Goal: Information Seeking & Learning: Learn about a topic

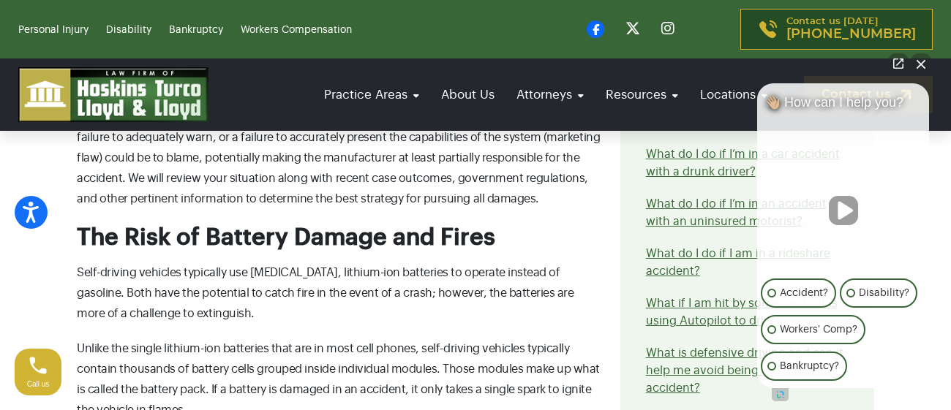
scroll to position [2363, 0]
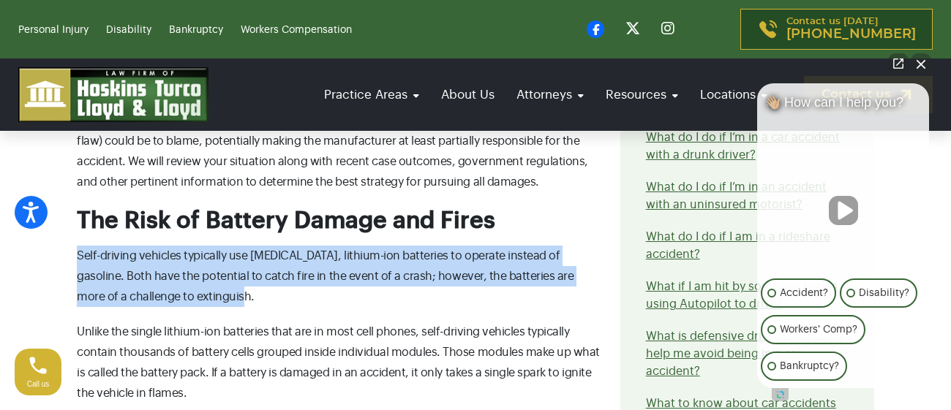
drag, startPoint x: 78, startPoint y: 209, endPoint x: 205, endPoint y: 253, distance: 133.9
click at [205, 253] on p "Self-driving vehicles typically use [MEDICAL_DATA], lithium-ion batteries to op…" at bounding box center [340, 276] width 526 height 61
copy p "Self-driving vehicles typically use [MEDICAL_DATA], lithium-ion batteries to op…"
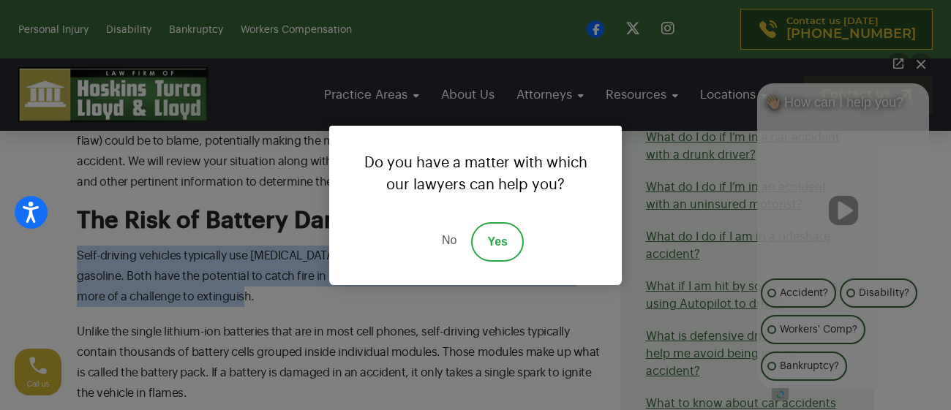
click at [444, 243] on link "No" at bounding box center [449, 241] width 44 height 39
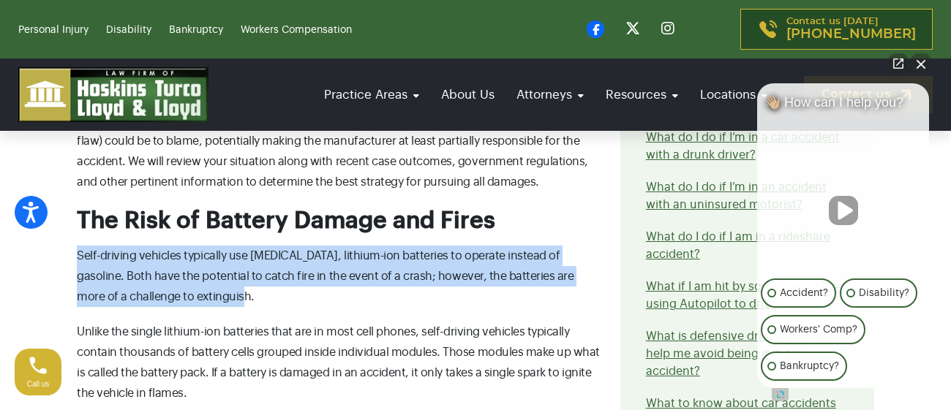
click at [440, 260] on p "Self-driving vehicles typically use [MEDICAL_DATA], lithium-ion batteries to op…" at bounding box center [340, 276] width 526 height 61
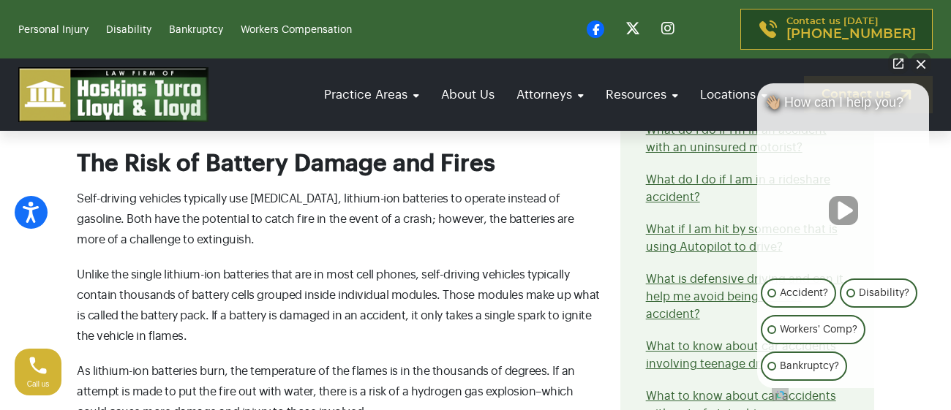
scroll to position [2421, 0]
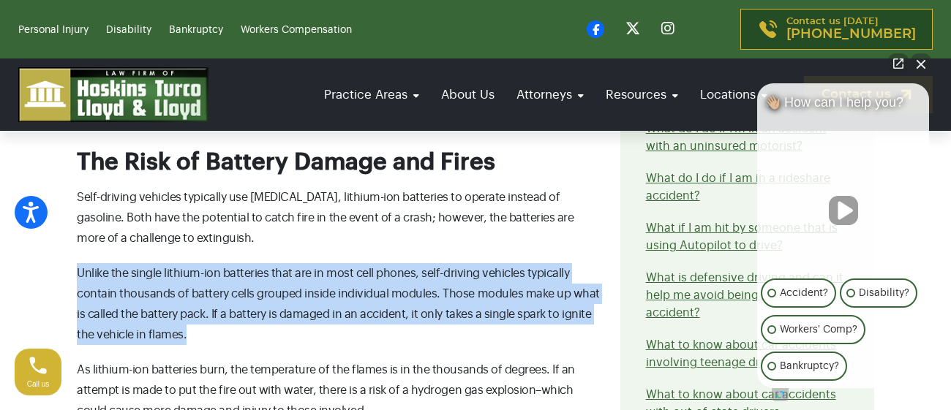
drag, startPoint x: 77, startPoint y: 228, endPoint x: 173, endPoint y: 287, distance: 112.3
click at [173, 287] on p "Unlike the single lithium-ion batteries that are in most cell phones, self-driv…" at bounding box center [340, 304] width 526 height 82
copy p "Unlike the single lithium-ion batteries that are in most cell phones, self-driv…"
click at [377, 360] on p "As lithium-ion batteries burn, the temperature of the flames is in the thousand…" at bounding box center [340, 390] width 526 height 61
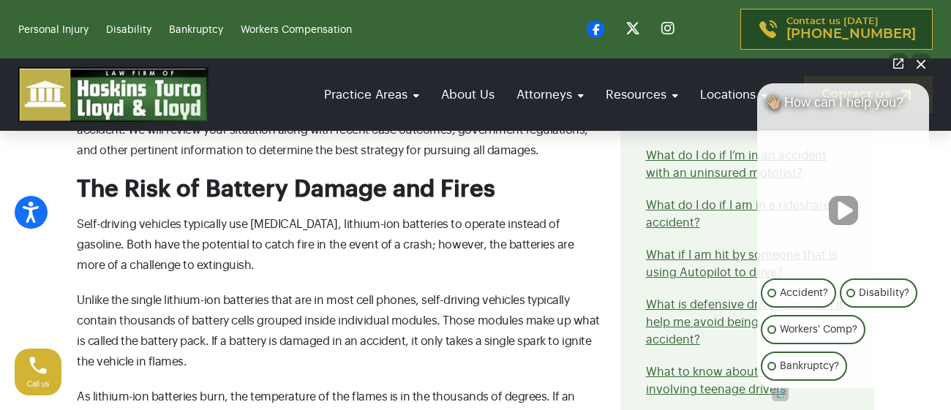
scroll to position [2392, 0]
